Goal: Task Accomplishment & Management: Complete application form

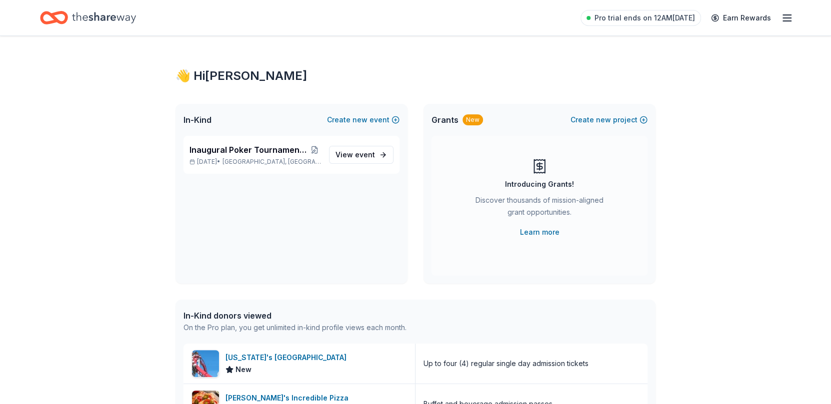
click at [196, 153] on span "Inaugural Poker Tournament and Silent Auction" at bounding box center [248, 150] width 119 height 12
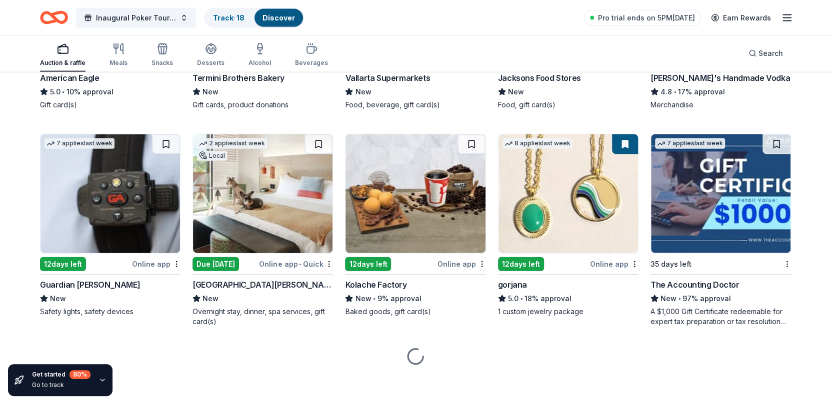
scroll to position [1539, 0]
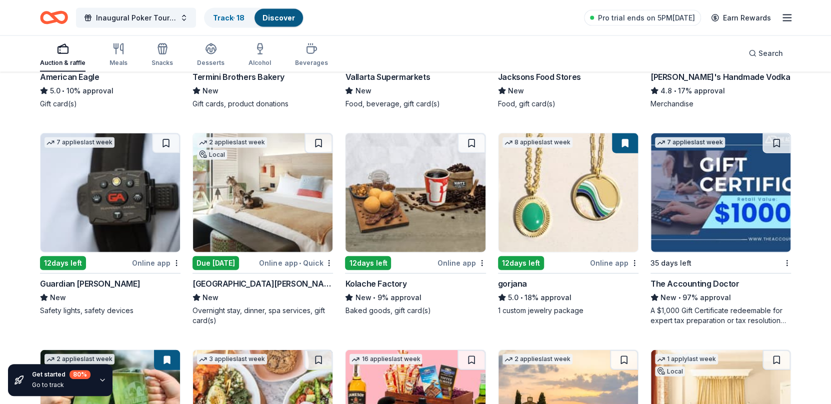
click at [93, 215] on img at bounding box center [109, 192] width 139 height 119
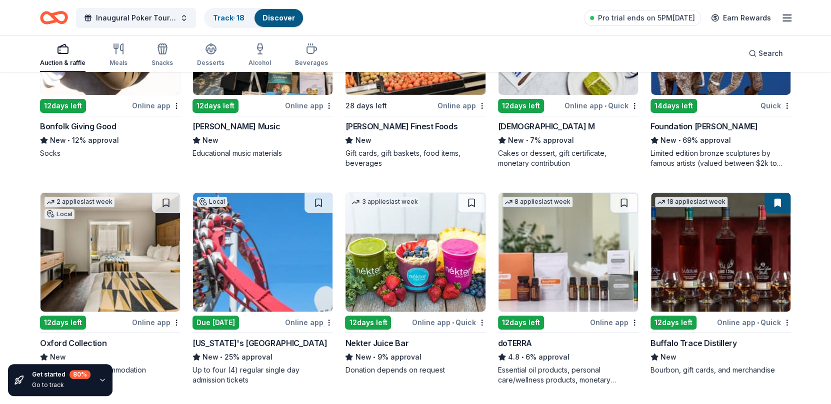
scroll to position [2407, 0]
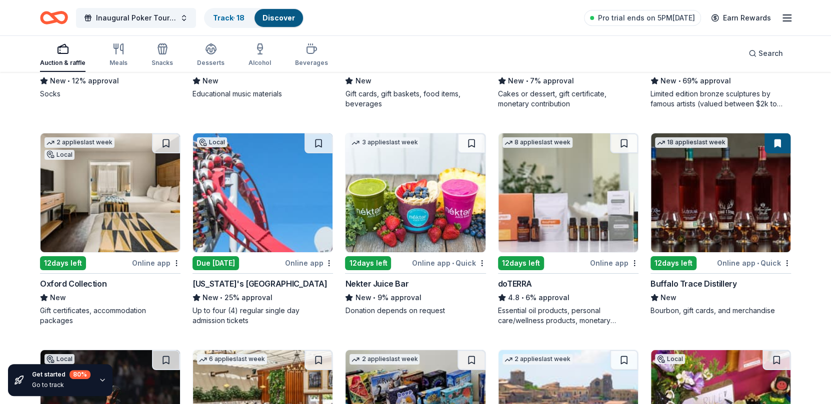
click at [698, 232] on img at bounding box center [720, 192] width 139 height 119
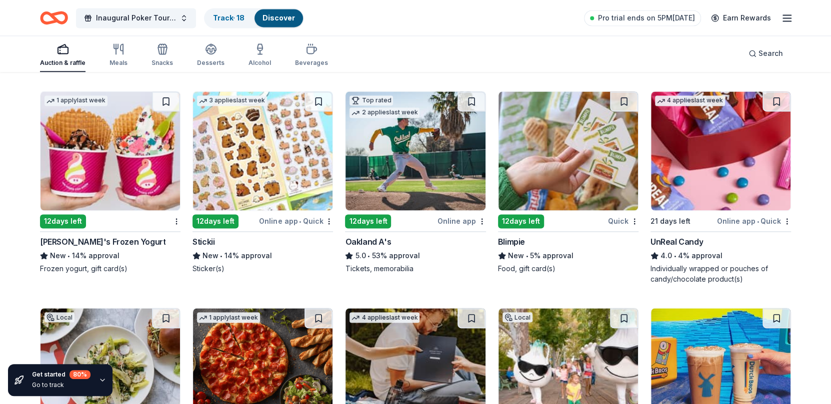
scroll to position [3533, 0]
click at [420, 165] on img at bounding box center [414, 151] width 139 height 119
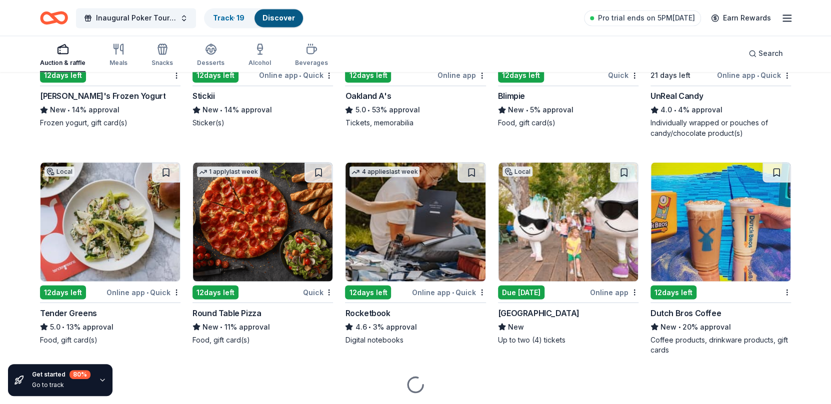
scroll to position [3683, 0]
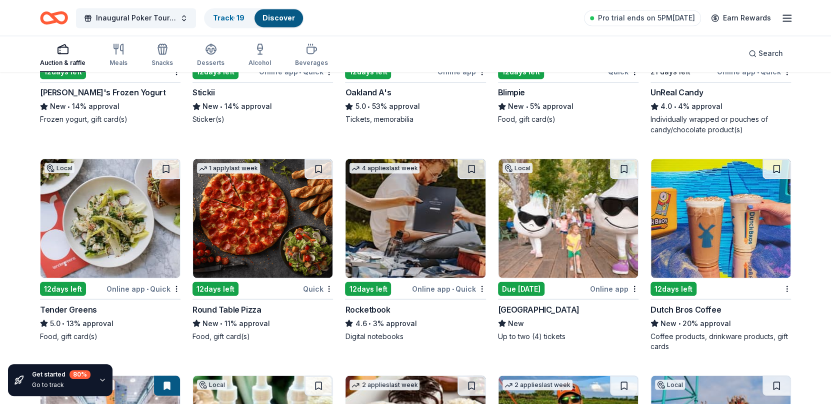
click at [595, 235] on img at bounding box center [567, 218] width 139 height 119
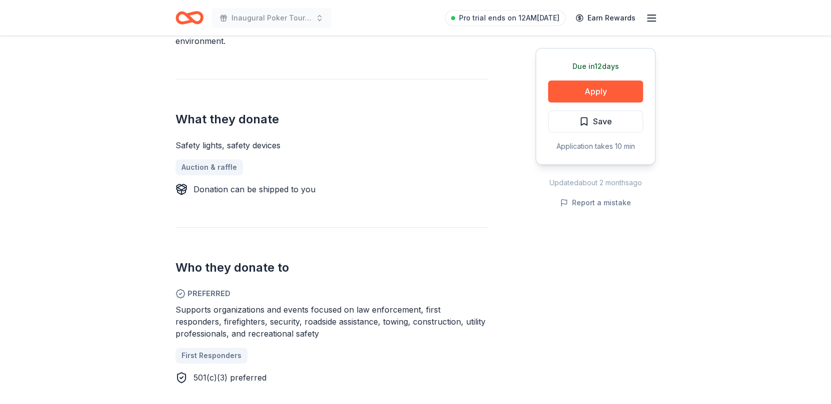
scroll to position [349, 0]
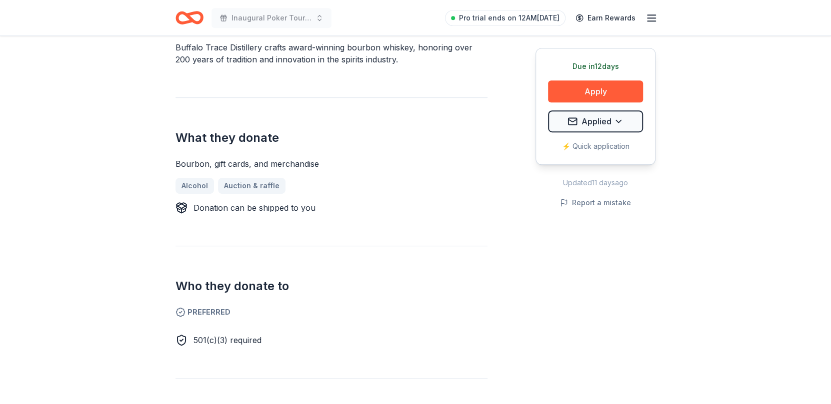
scroll to position [319, 0]
click at [592, 87] on button "Apply" at bounding box center [595, 91] width 95 height 22
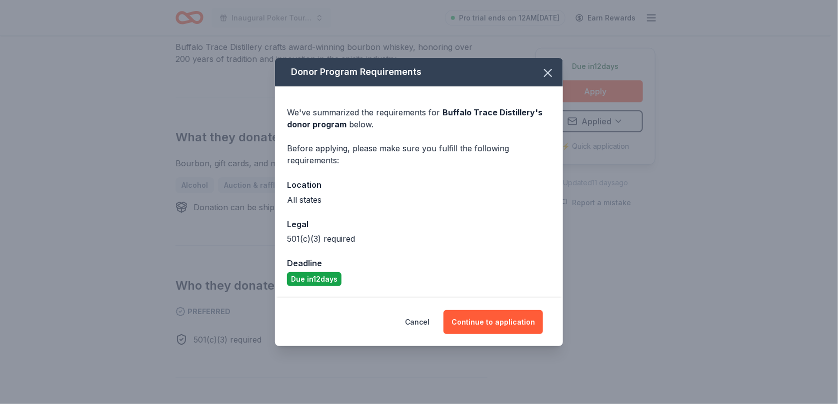
click at [484, 317] on button "Continue to application" at bounding box center [492, 322] width 99 height 24
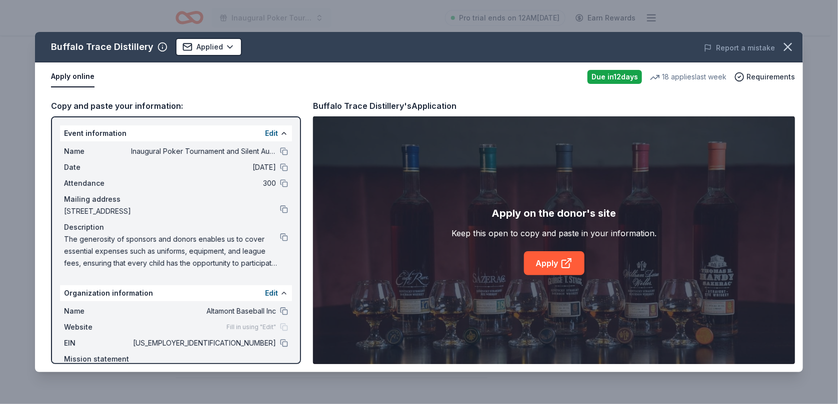
click at [552, 262] on link "Apply" at bounding box center [554, 263] width 60 height 24
click at [786, 46] on icon "button" at bounding box center [788, 47] width 14 height 14
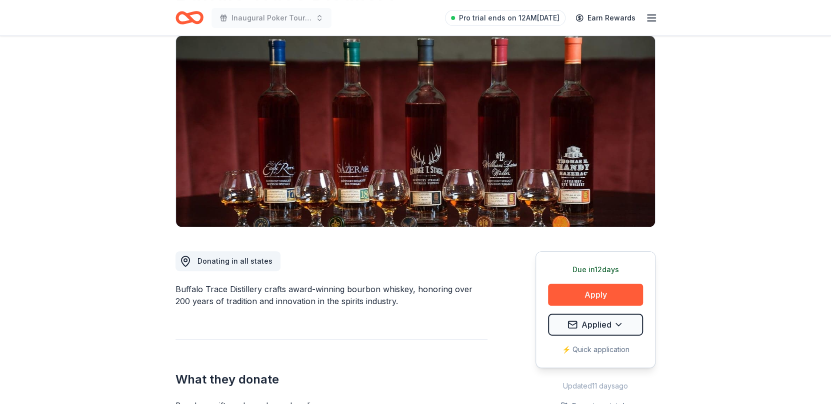
scroll to position [0, 0]
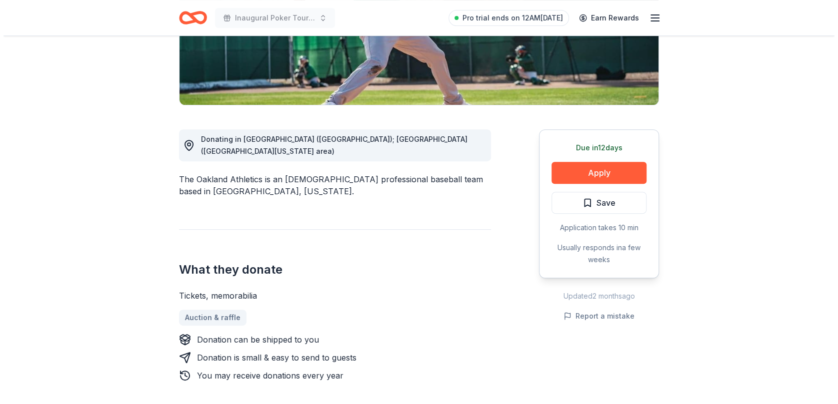
scroll to position [198, 0]
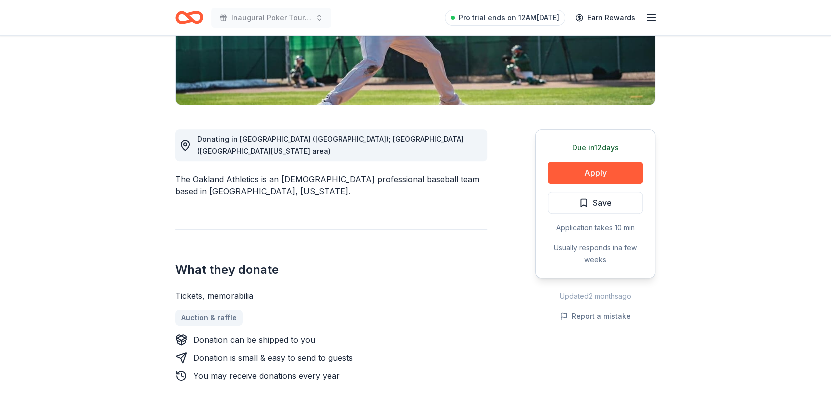
click at [587, 172] on button "Apply" at bounding box center [595, 173] width 95 height 22
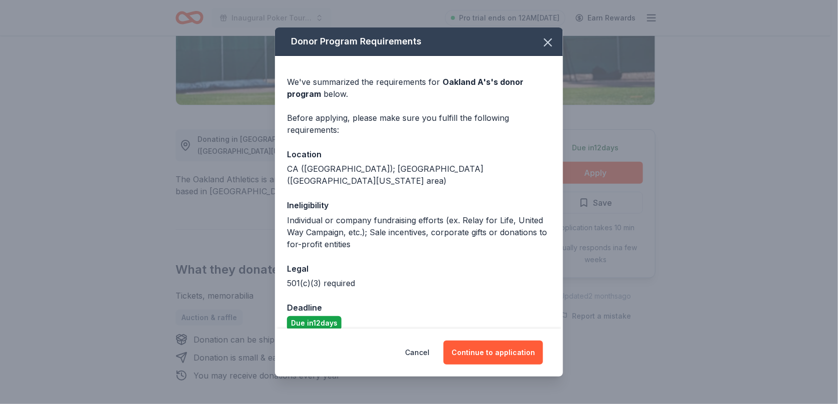
click at [493, 352] on button "Continue to application" at bounding box center [492, 353] width 99 height 24
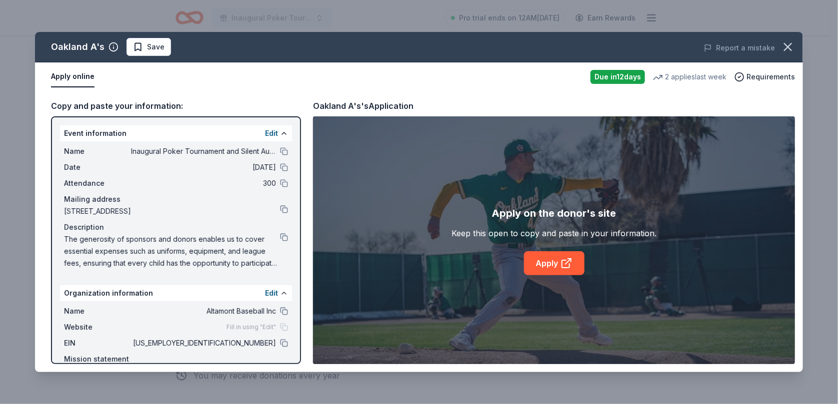
click at [549, 260] on link "Apply" at bounding box center [554, 263] width 60 height 24
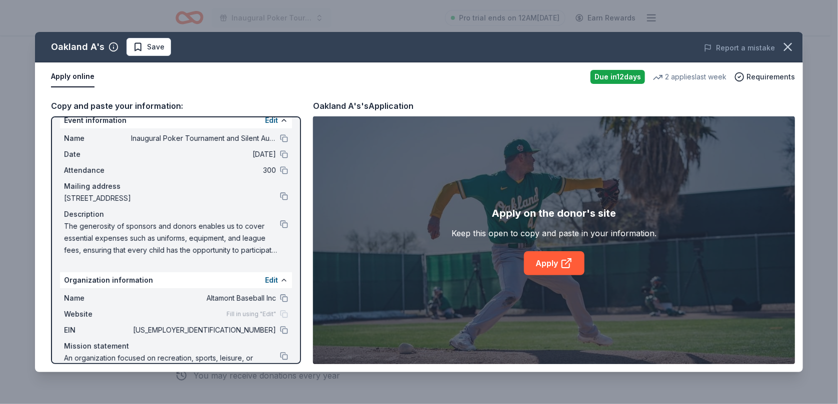
scroll to position [37, 0]
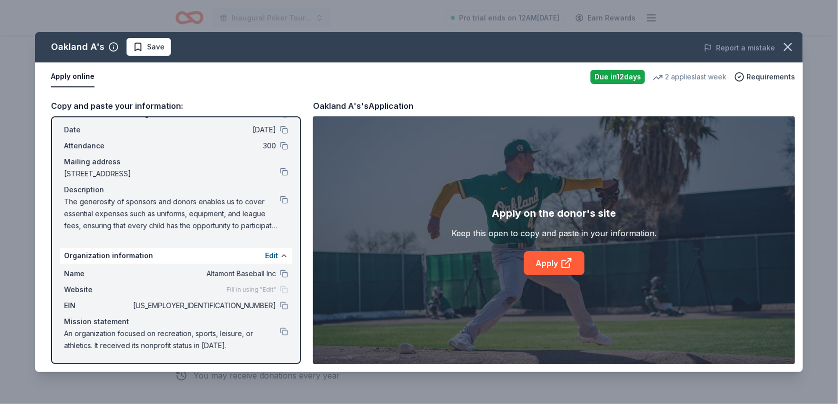
click at [155, 52] on span "Save" at bounding box center [155, 47] width 17 height 12
click at [157, 45] on html "Inaugural Poker Tournament and Silent Auction Pro trial ends on 12AM, 8/18 Earn…" at bounding box center [419, 4] width 838 height 404
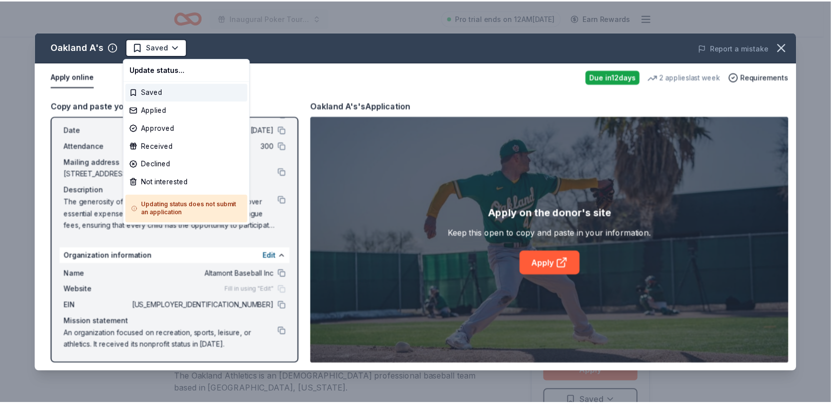
scroll to position [0, 0]
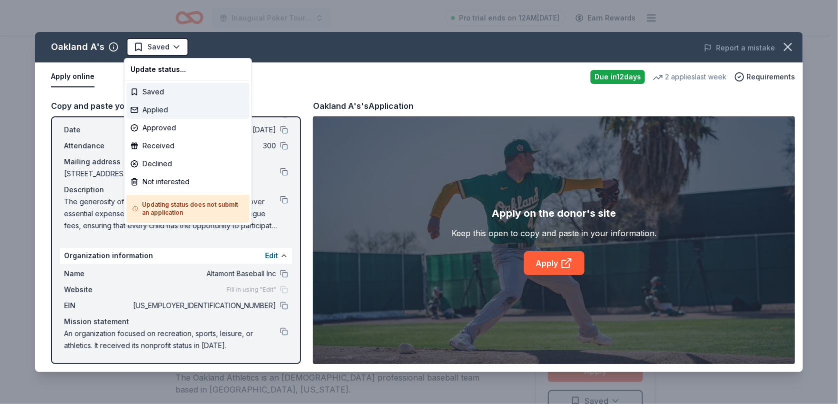
click at [161, 111] on div "Applied" at bounding box center [187, 110] width 123 height 18
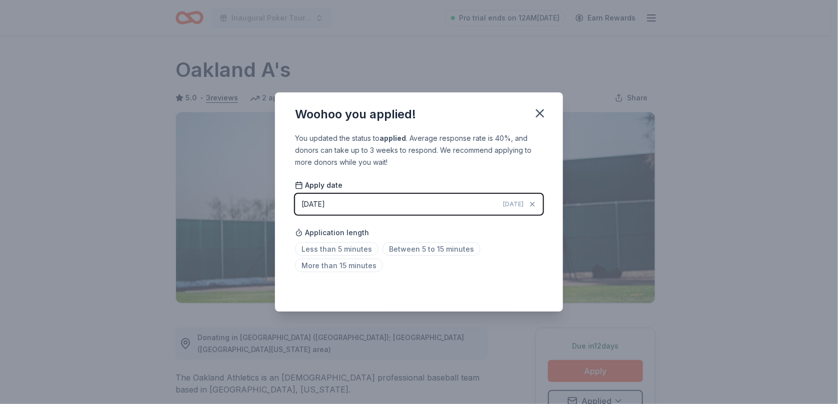
click at [539, 109] on icon "button" at bounding box center [540, 113] width 14 height 14
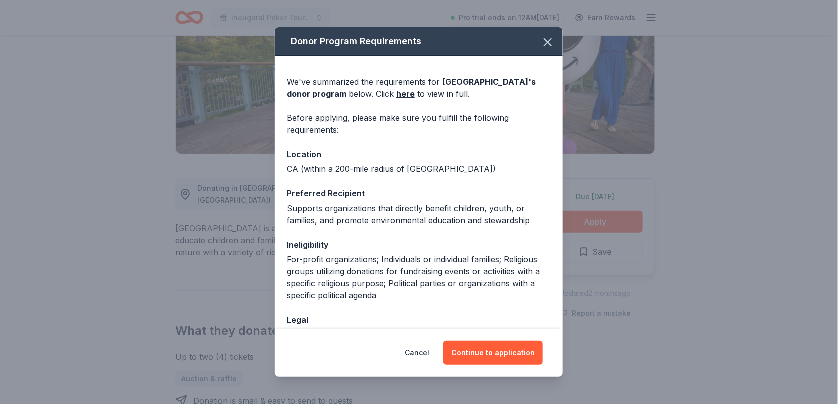
scroll to position [149, 0]
click at [480, 353] on button "Continue to application" at bounding box center [492, 353] width 99 height 24
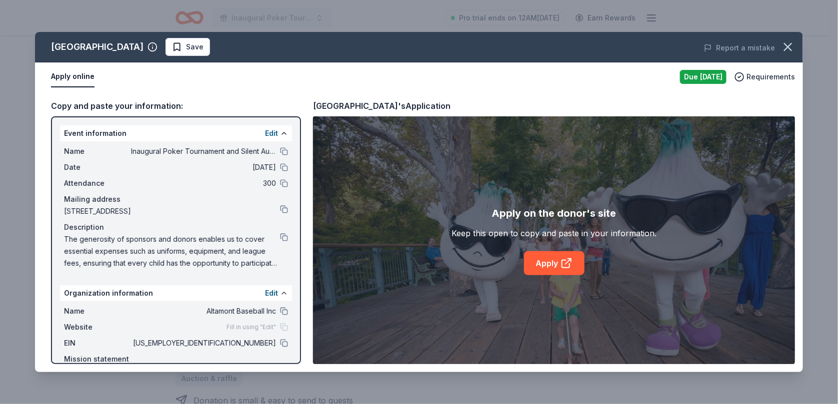
click at [542, 263] on link "Apply" at bounding box center [554, 263] width 60 height 24
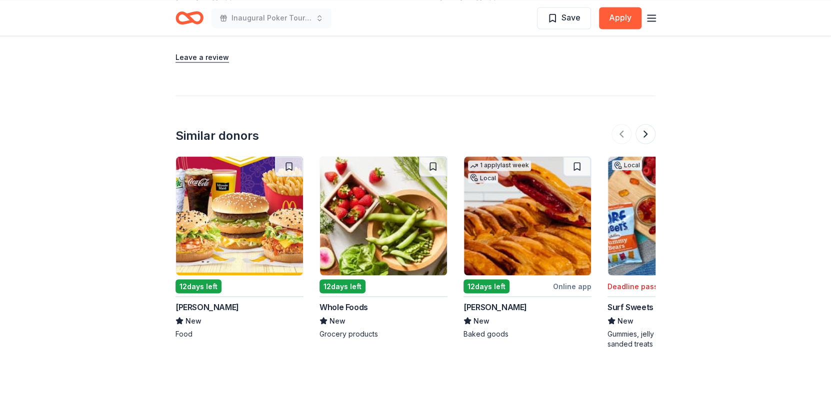
scroll to position [1094, 0]
click at [644, 130] on button at bounding box center [645, 133] width 20 height 20
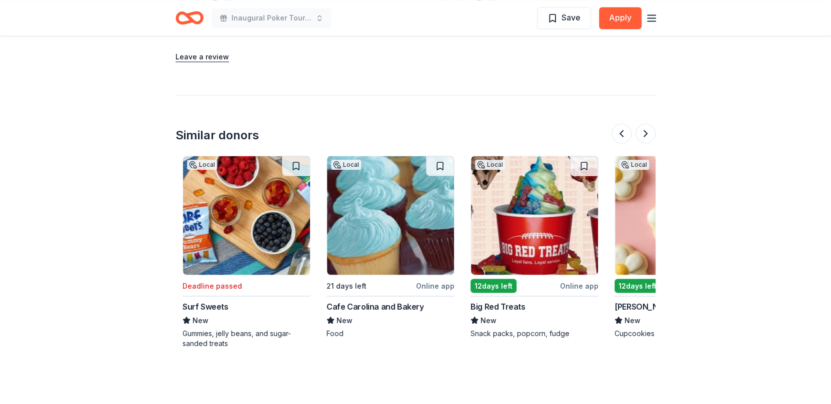
scroll to position [0, 432]
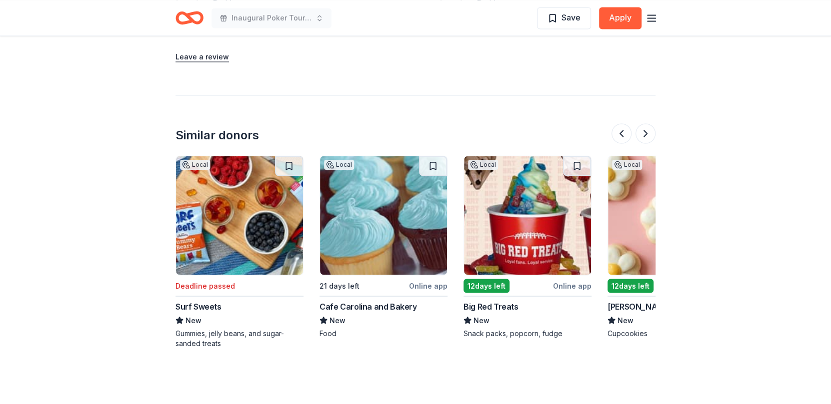
click at [644, 130] on button at bounding box center [645, 133] width 20 height 20
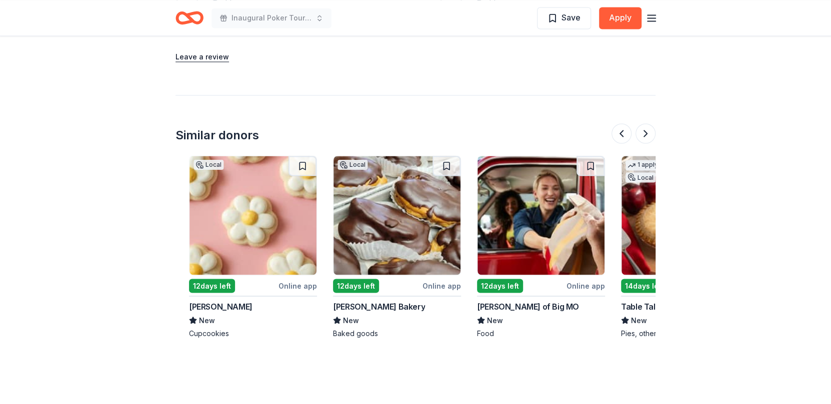
scroll to position [0, 864]
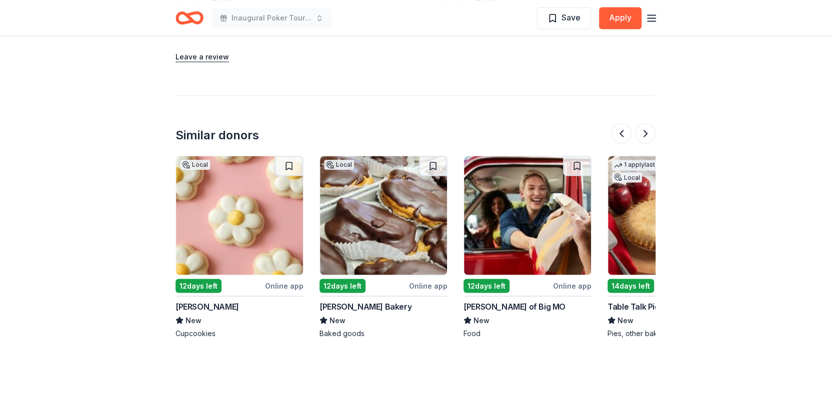
click at [644, 130] on button at bounding box center [645, 133] width 20 height 20
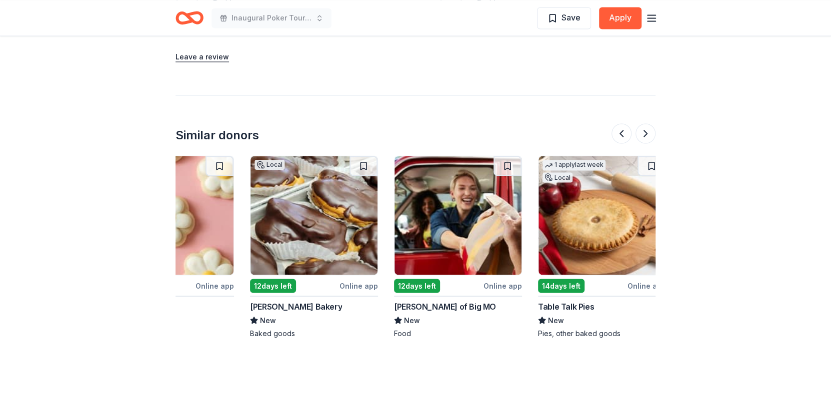
scroll to position [0, 943]
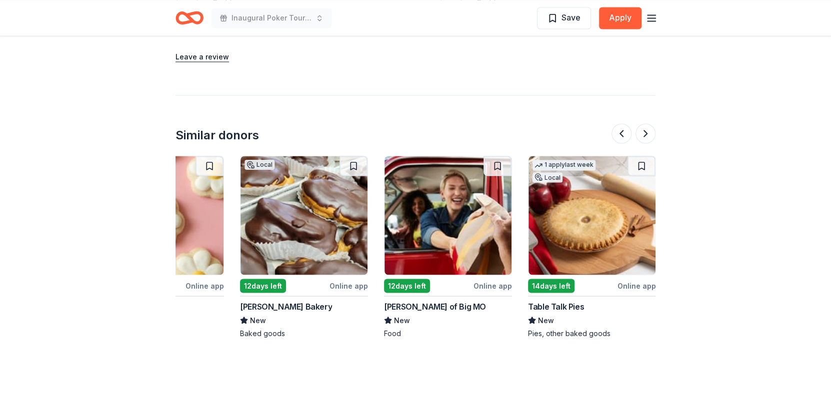
click at [620, 127] on button at bounding box center [621, 133] width 20 height 20
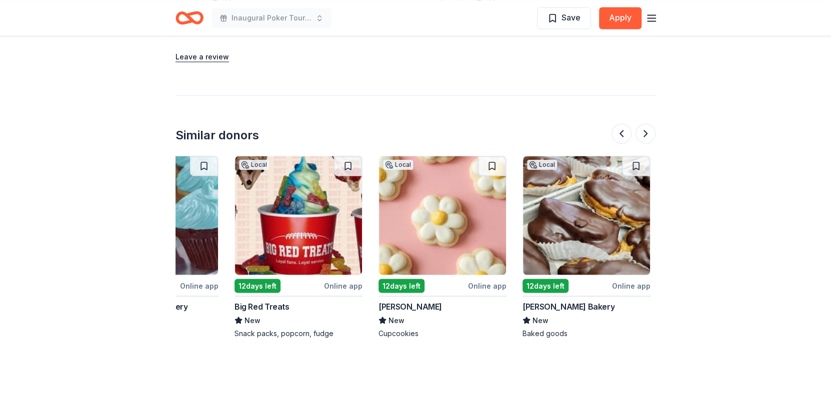
click at [620, 127] on button at bounding box center [621, 133] width 20 height 20
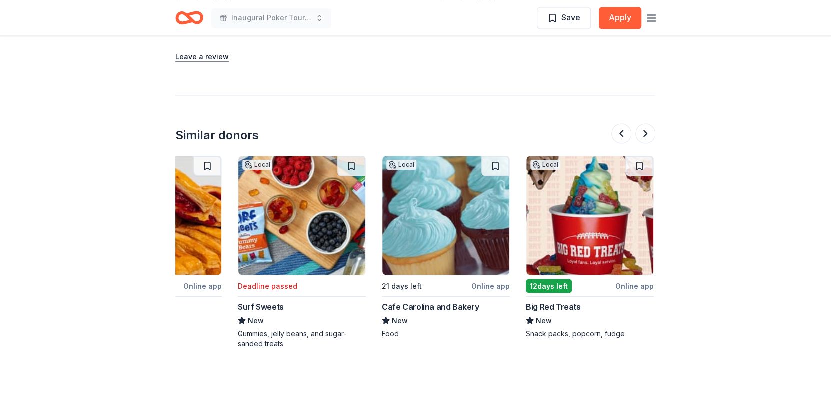
click at [620, 127] on button at bounding box center [621, 133] width 20 height 20
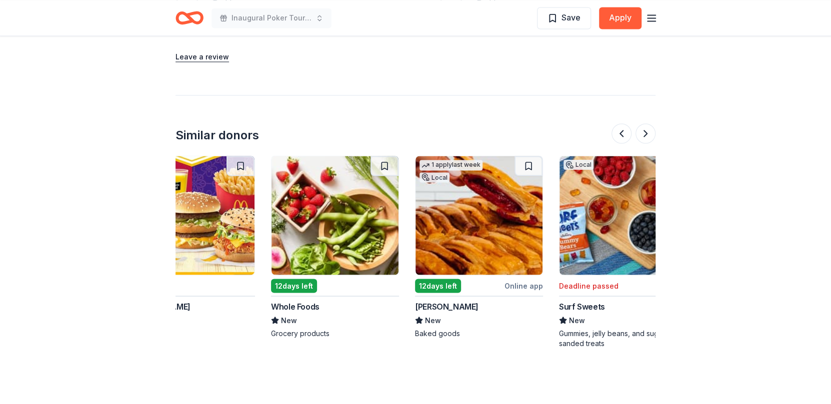
scroll to position [0, 0]
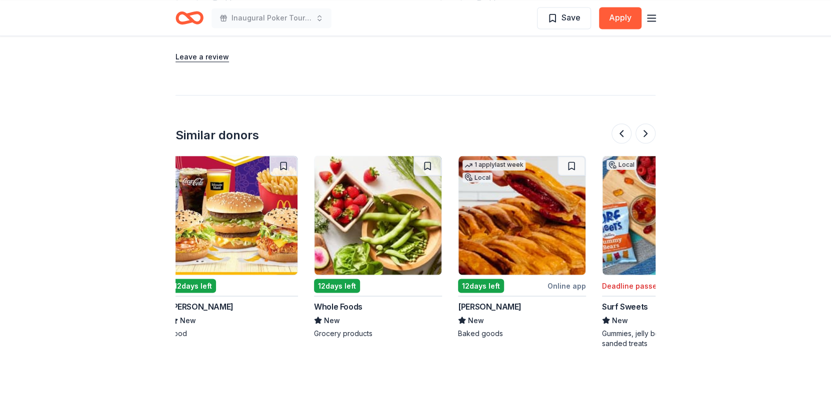
click at [620, 127] on button at bounding box center [621, 133] width 20 height 20
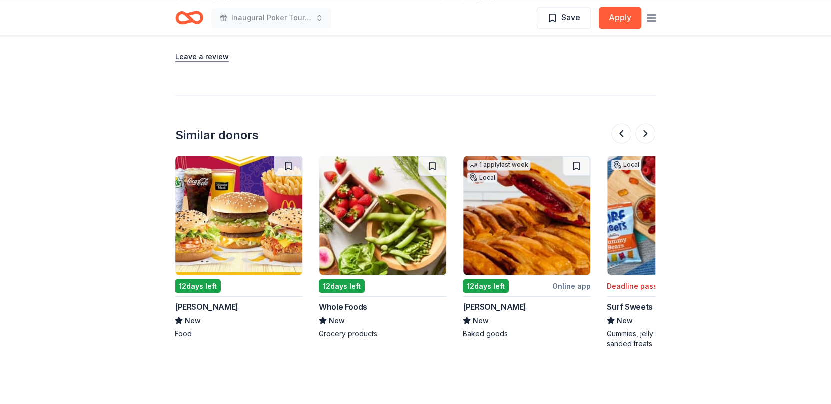
scroll to position [0, 0]
click at [206, 257] on img at bounding box center [239, 215] width 127 height 119
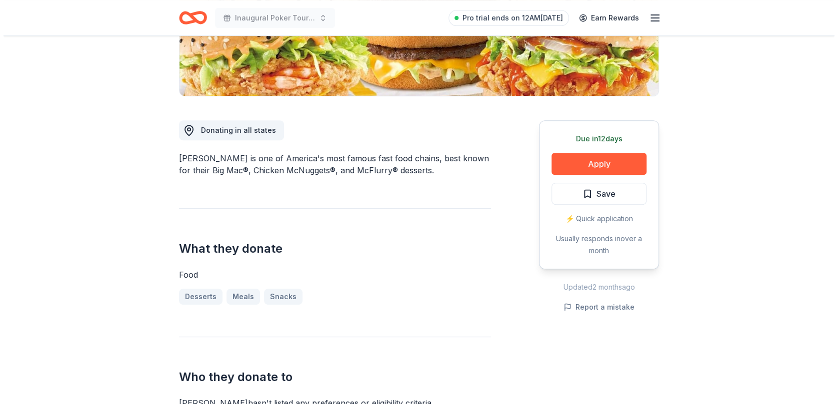
scroll to position [206, 0]
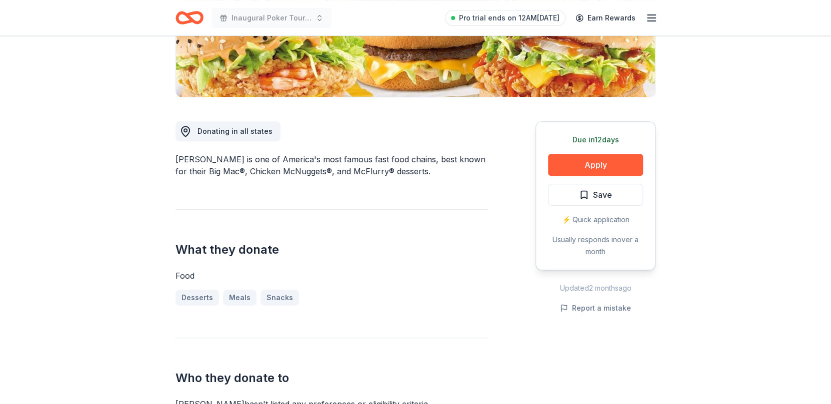
click at [589, 163] on button "Apply" at bounding box center [595, 165] width 95 height 22
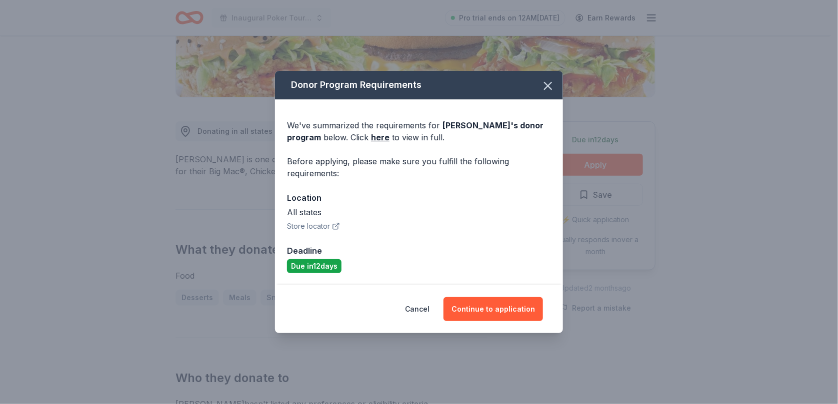
click at [377, 135] on link "here" at bounding box center [380, 137] width 18 height 12
drag, startPoint x: 493, startPoint y: 309, endPoint x: 507, endPoint y: 303, distance: 15.2
click at [492, 308] on button "Continue to application" at bounding box center [492, 309] width 99 height 24
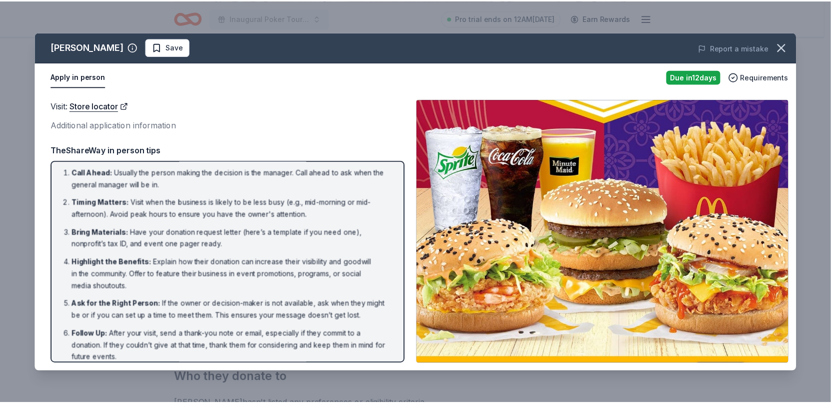
scroll to position [0, 0]
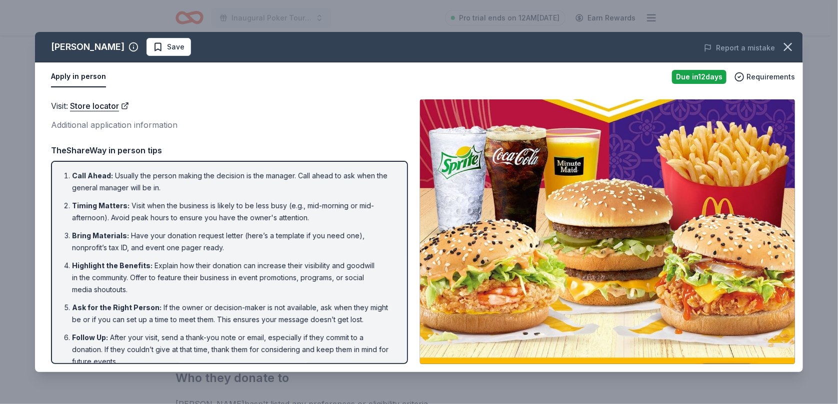
click at [785, 45] on icon "button" at bounding box center [788, 47] width 14 height 14
